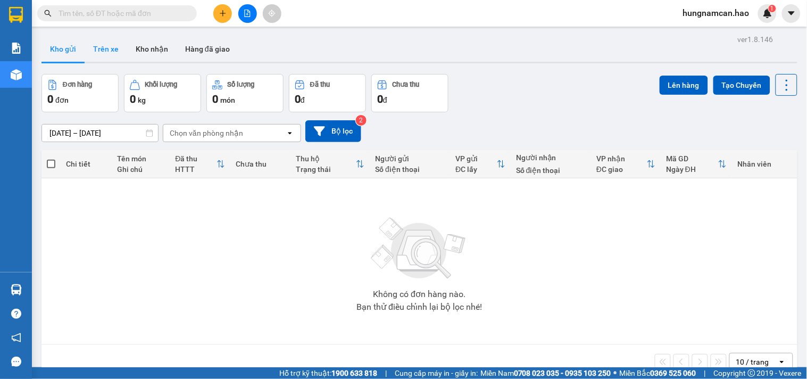
click at [87, 53] on button "Trên xe" at bounding box center [106, 49] width 43 height 26
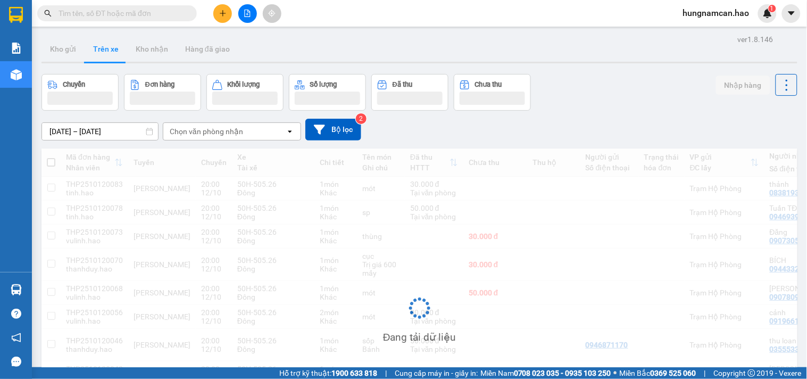
click at [175, 123] on div "Chọn văn phòng nhận open" at bounding box center [232, 131] width 138 height 18
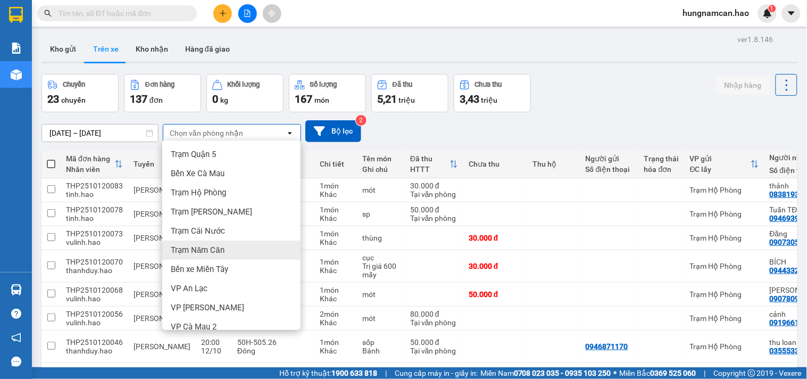
click at [187, 250] on span "Trạm Năm Căn" at bounding box center [198, 250] width 54 height 11
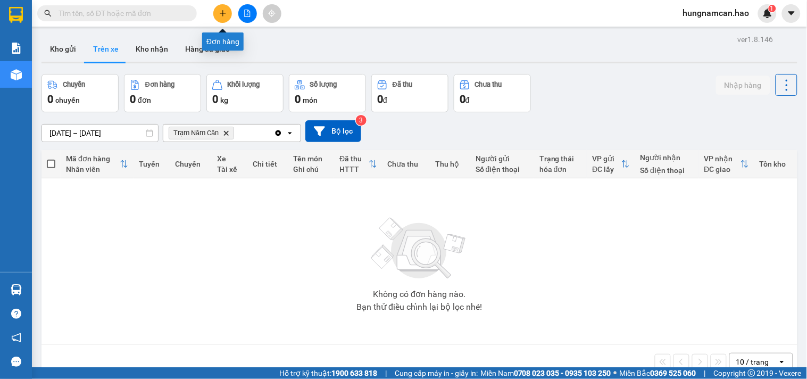
click at [214, 13] on button at bounding box center [222, 13] width 19 height 19
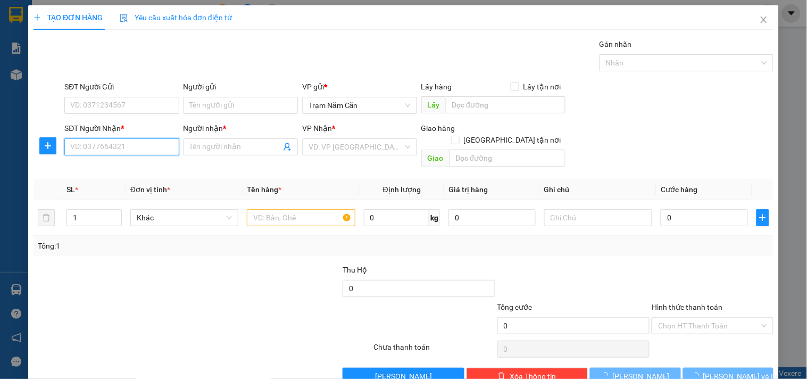
click at [91, 142] on input "SĐT Người Nhận *" at bounding box center [121, 146] width 114 height 17
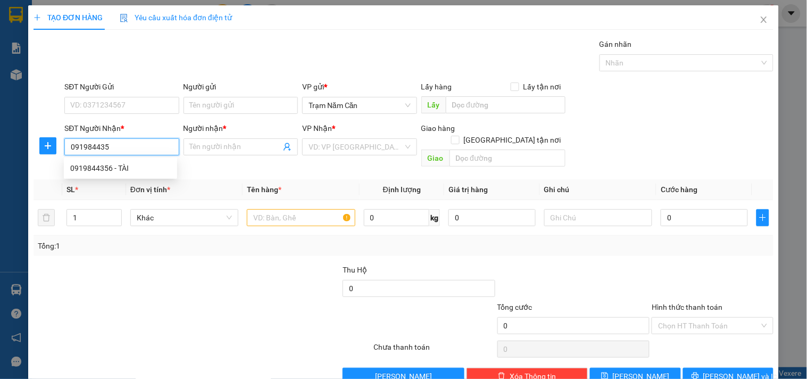
type input "0919844356"
click at [141, 163] on div "0919844356 - TÀI" at bounding box center [120, 168] width 101 height 12
type input "TÀI"
type input "40.000"
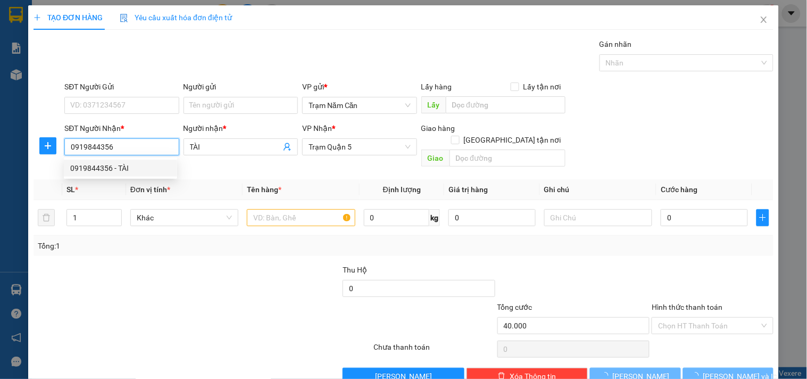
type input "40.000"
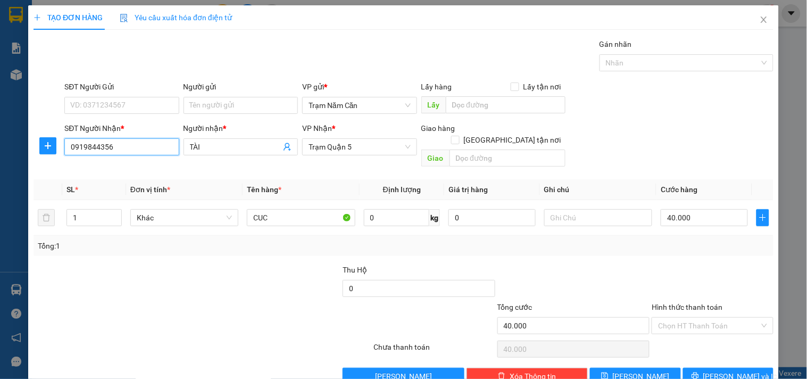
type input "0919844356"
click at [689, 339] on button "[PERSON_NAME] và In" at bounding box center [728, 375] width 90 height 17
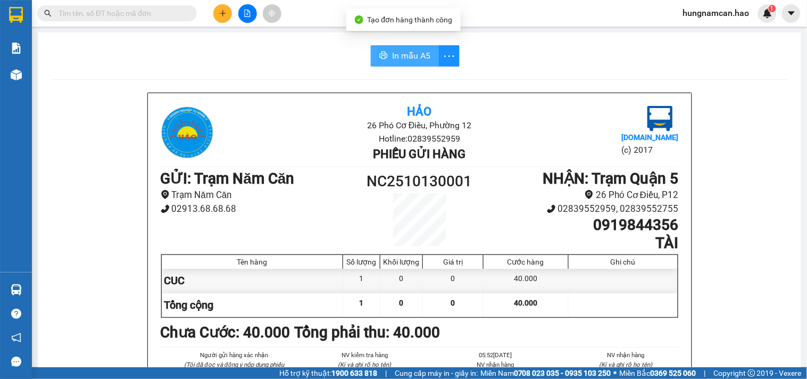
click at [415, 56] on span "In mẫu A5" at bounding box center [411, 55] width 38 height 13
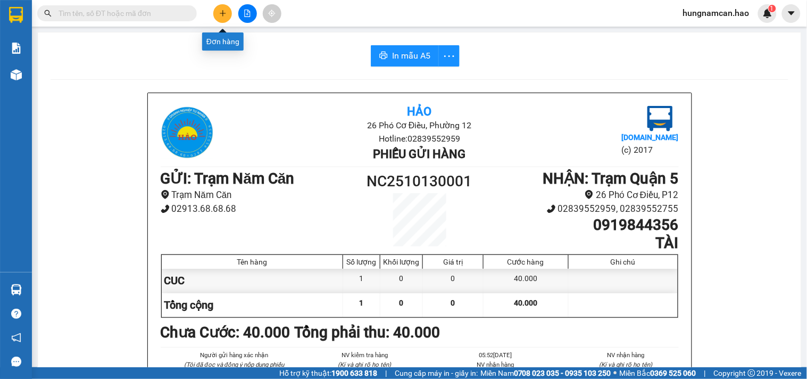
click at [219, 20] on button at bounding box center [222, 13] width 19 height 19
